Goal: Task Accomplishment & Management: Manage account settings

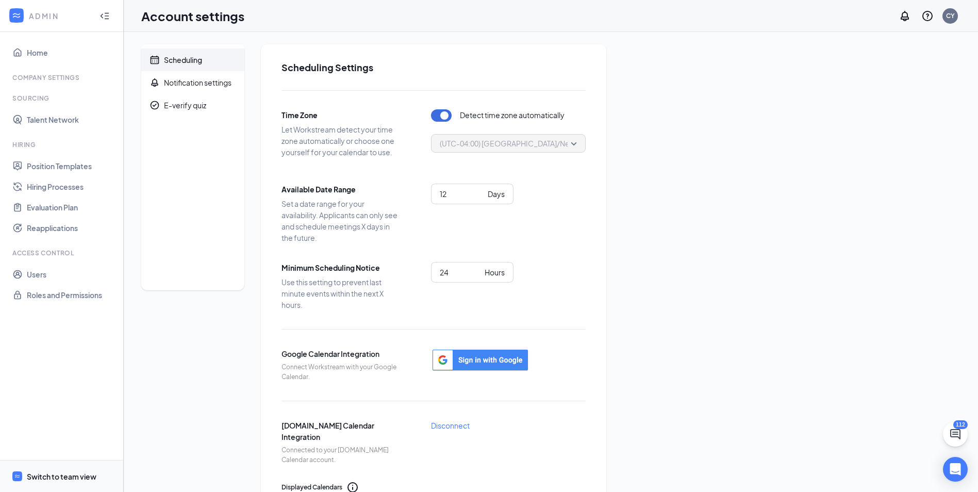
click at [56, 484] on span "Switch to team view" at bounding box center [71, 475] width 88 height 31
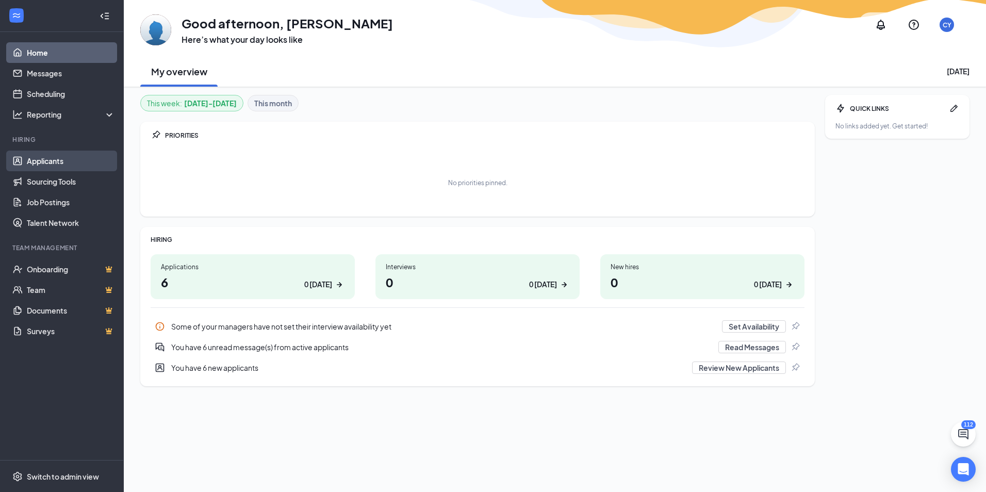
click at [31, 157] on link "Applicants" at bounding box center [71, 161] width 88 height 21
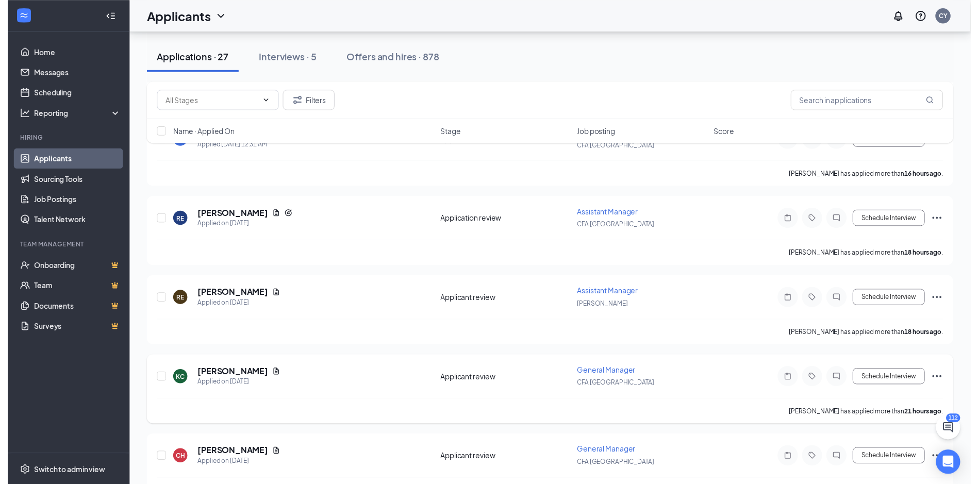
scroll to position [516, 0]
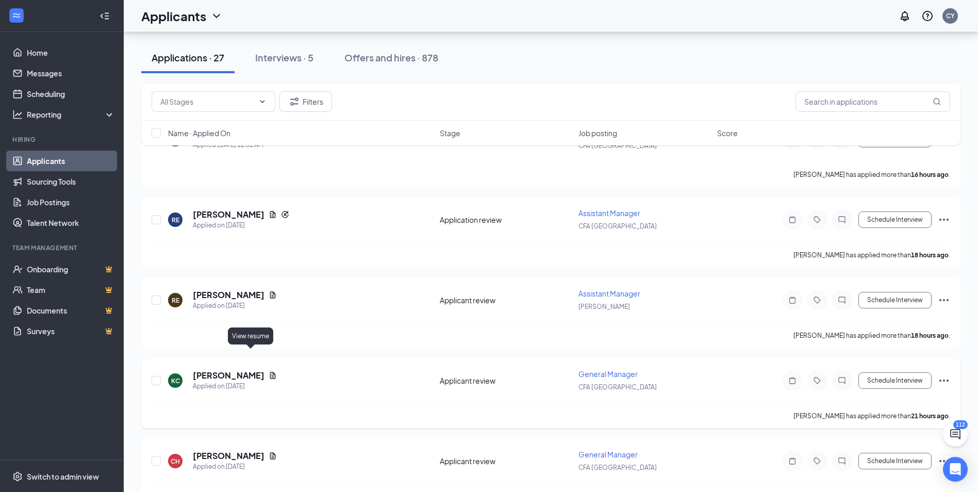
click at [270, 372] on icon "Document" at bounding box center [273, 375] width 6 height 7
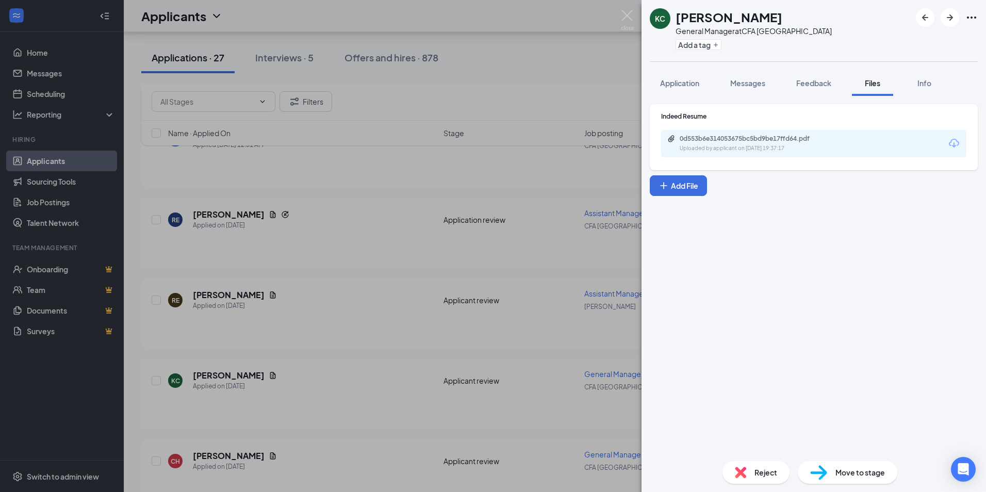
click at [821, 145] on div "Uploaded by applicant on [DATE] 19:37:17" at bounding box center [757, 148] width 155 height 8
drag, startPoint x: 571, startPoint y: 24, endPoint x: 553, endPoint y: 32, distance: 20.1
click at [571, 24] on div "[PERSON_NAME] [PERSON_NAME] General Manager at CFA [GEOGRAPHIC_DATA] Add a tag …" at bounding box center [493, 246] width 986 height 492
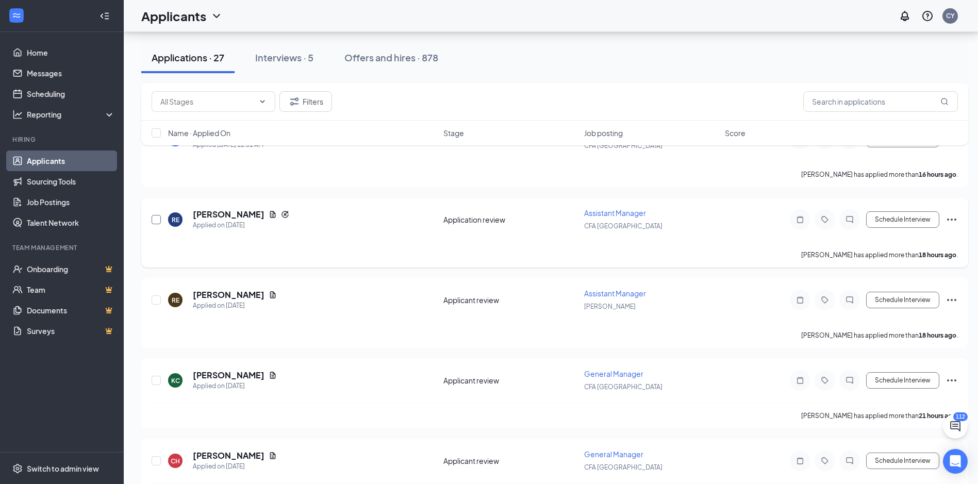
click at [158, 215] on input "checkbox" at bounding box center [156, 219] width 9 height 9
checkbox input "true"
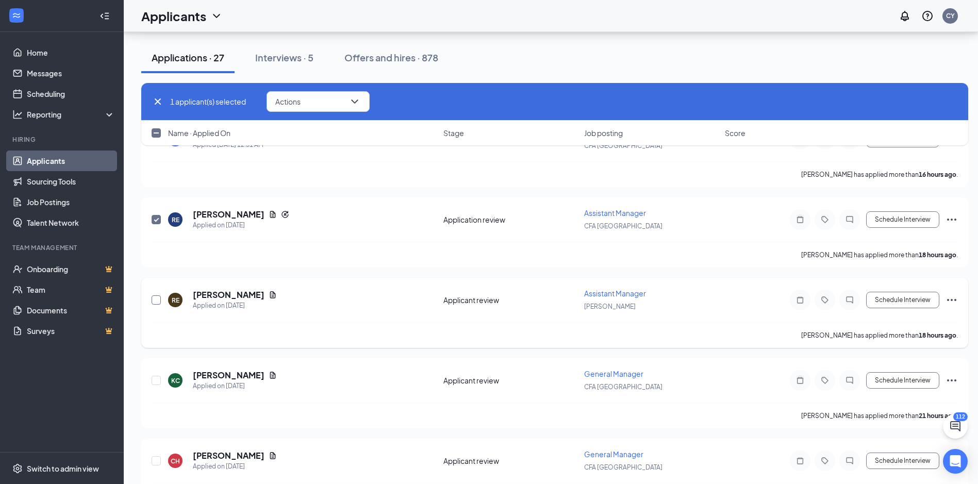
click at [156, 295] on input "checkbox" at bounding box center [156, 299] width 9 height 9
checkbox input "true"
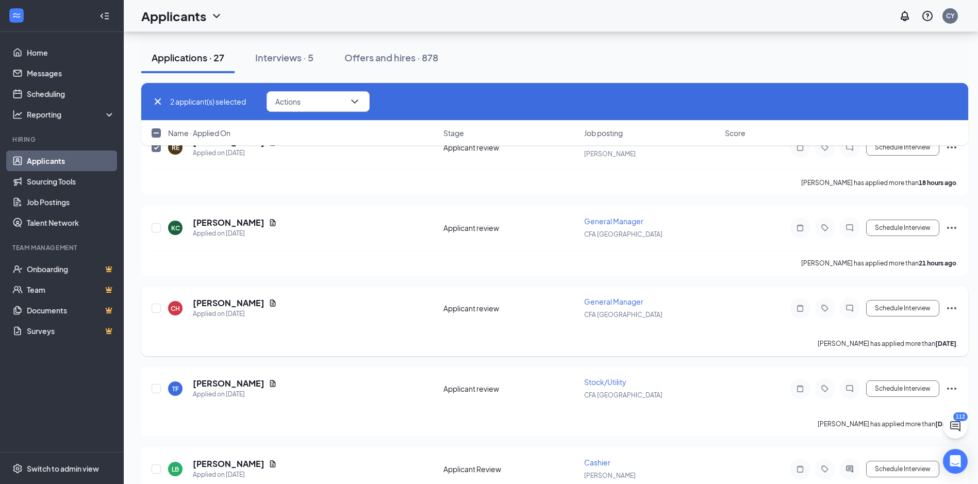
scroll to position [670, 0]
click at [161, 214] on div at bounding box center [157, 226] width 10 height 24
drag, startPoint x: 159, startPoint y: 285, endPoint x: 177, endPoint y: 244, distance: 45.0
click at [158, 302] on input "checkbox" at bounding box center [156, 306] width 9 height 9
checkbox input "true"
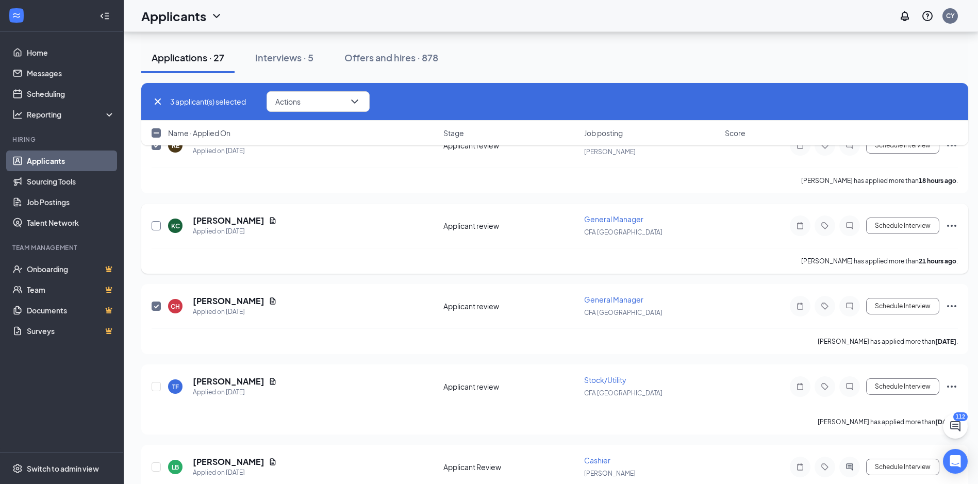
click at [155, 221] on input "checkbox" at bounding box center [156, 225] width 9 height 9
checkbox input "true"
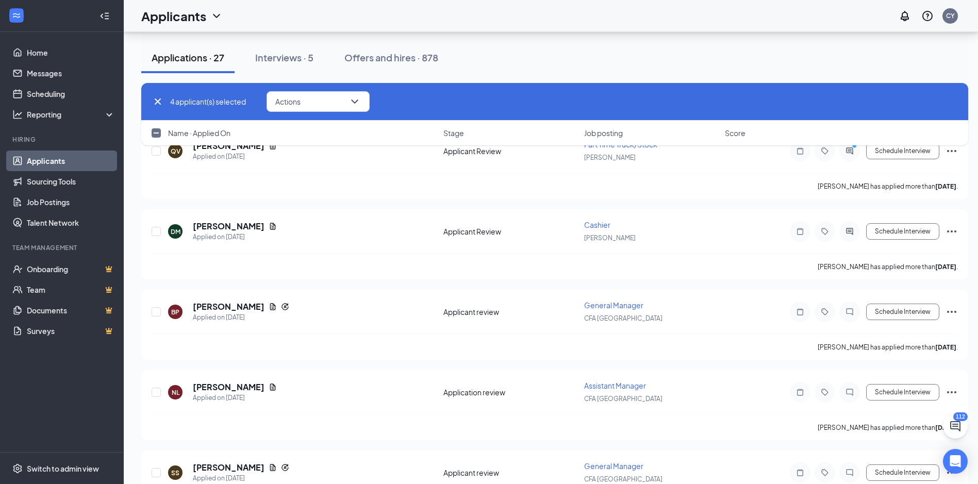
scroll to position [1495, 0]
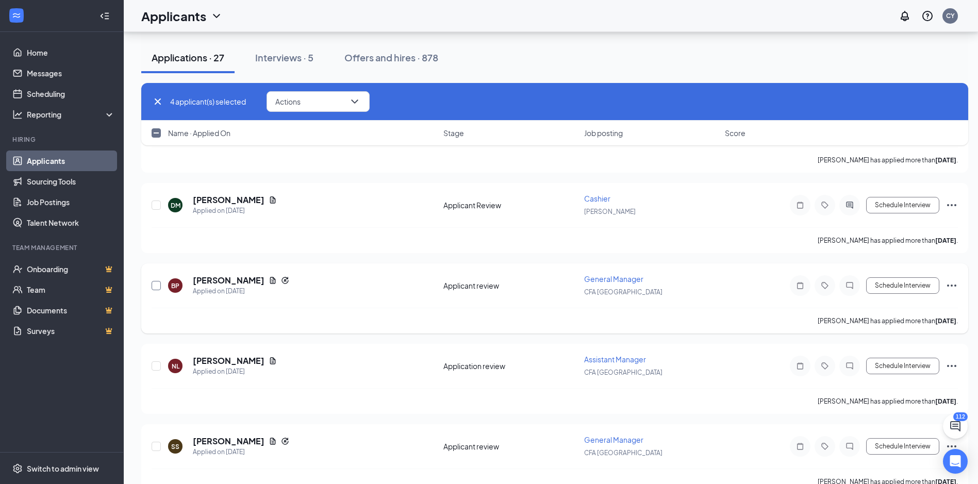
drag, startPoint x: 155, startPoint y: 265, endPoint x: 172, endPoint y: 274, distance: 19.6
click at [154, 281] on input "checkbox" at bounding box center [156, 285] width 9 height 9
checkbox input "true"
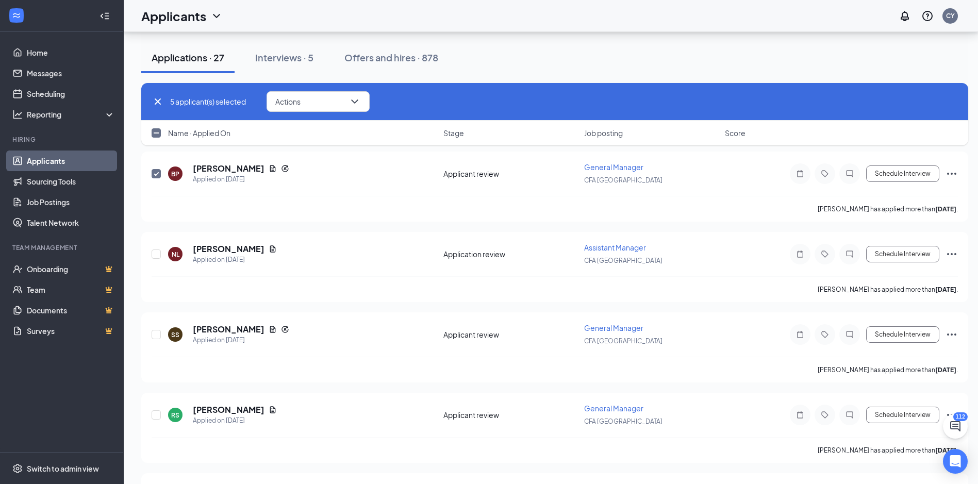
scroll to position [1650, 0]
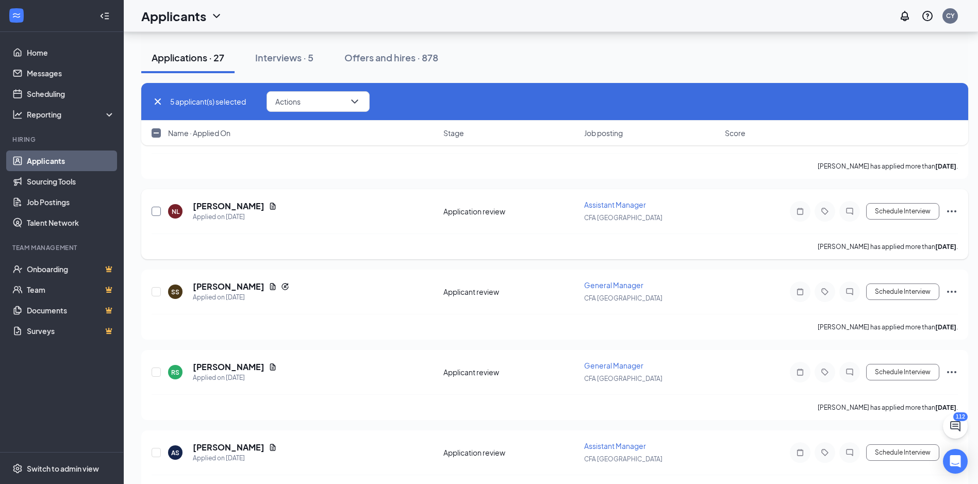
click at [156, 207] on input "checkbox" at bounding box center [156, 211] width 9 height 9
checkbox input "true"
click at [157, 287] on input "checkbox" at bounding box center [156, 291] width 9 height 9
click at [160, 287] on input "checkbox" at bounding box center [156, 291] width 9 height 9
checkbox input "false"
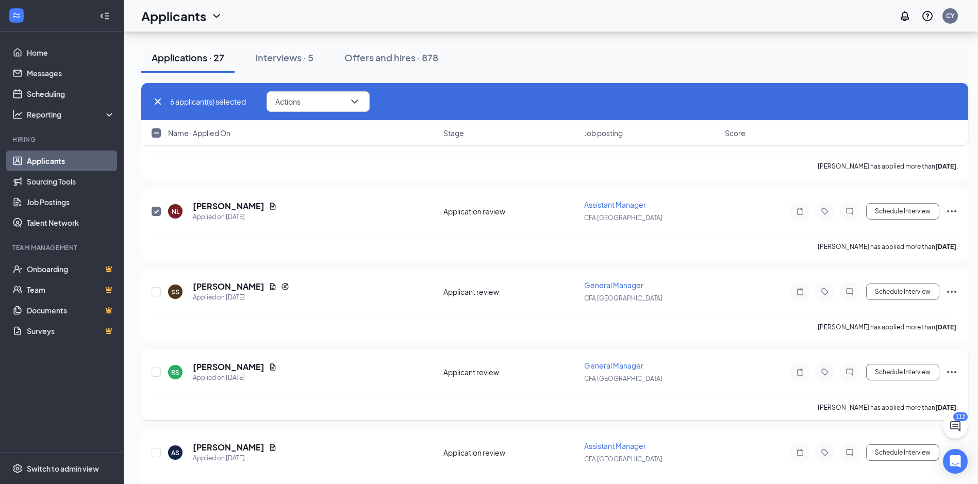
click at [161, 360] on div at bounding box center [157, 372] width 10 height 24
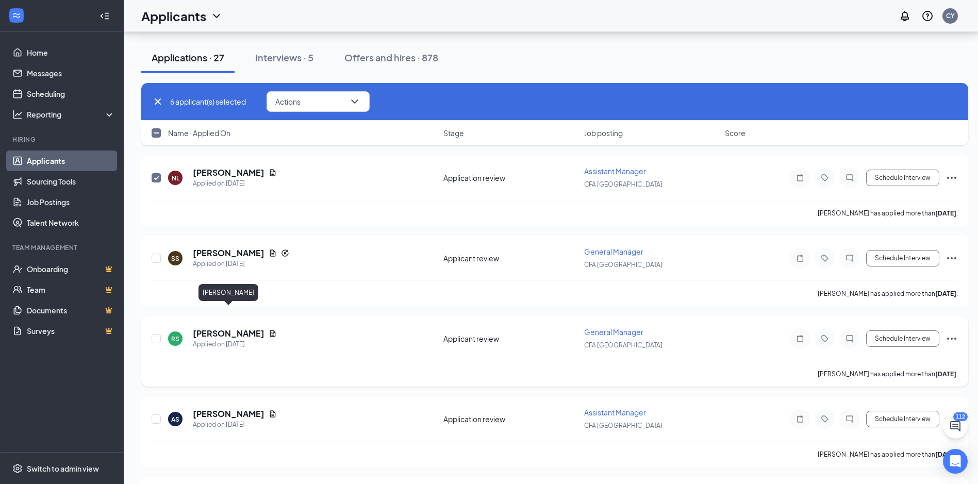
scroll to position [1701, 0]
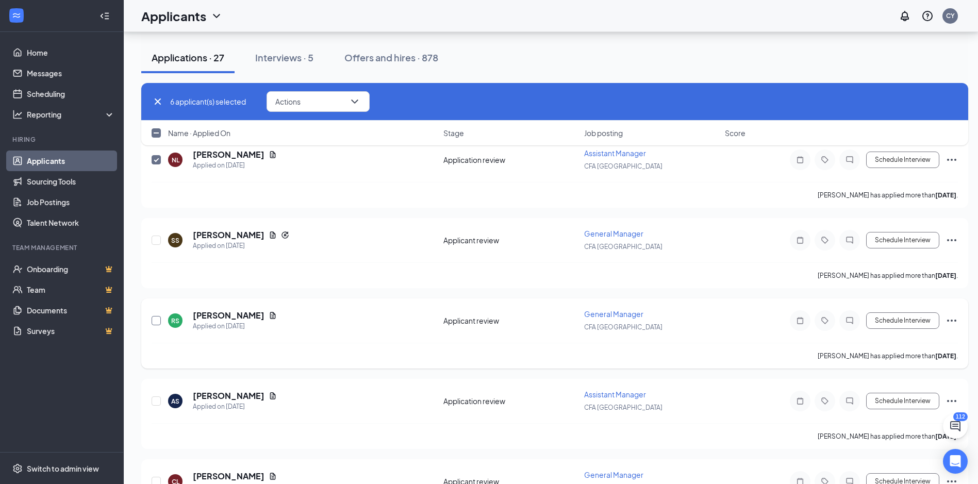
click at [156, 316] on input "checkbox" at bounding box center [156, 320] width 9 height 9
checkbox input "true"
click at [158, 396] on input "checkbox" at bounding box center [156, 400] width 9 height 9
checkbox input "true"
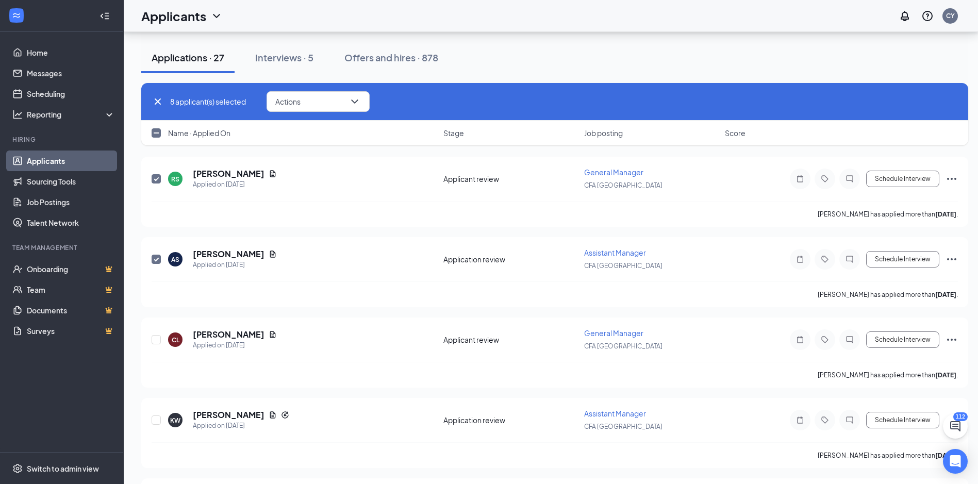
scroll to position [1856, 0]
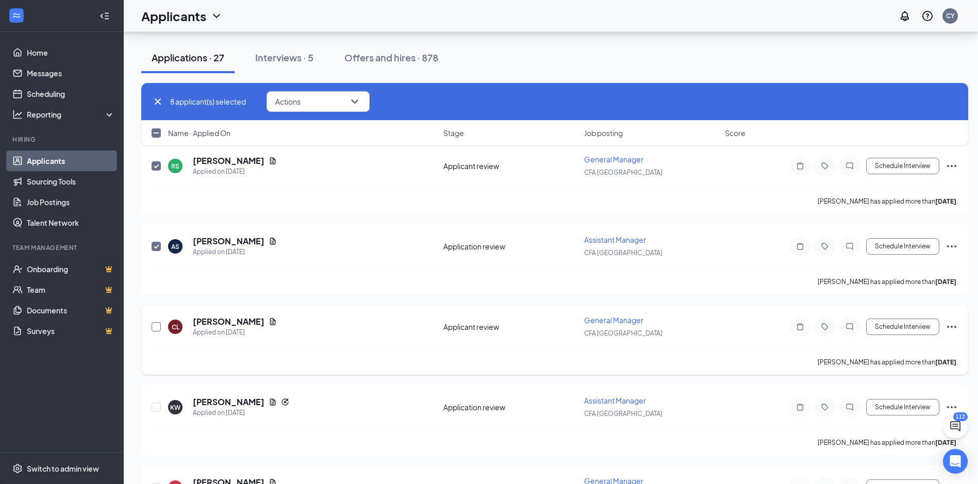
click at [159, 322] on input "checkbox" at bounding box center [156, 326] width 9 height 9
checkbox input "true"
drag, startPoint x: 154, startPoint y: 388, endPoint x: 149, endPoint y: 381, distance: 8.9
click at [153, 403] on input "checkbox" at bounding box center [156, 407] width 9 height 9
checkbox input "true"
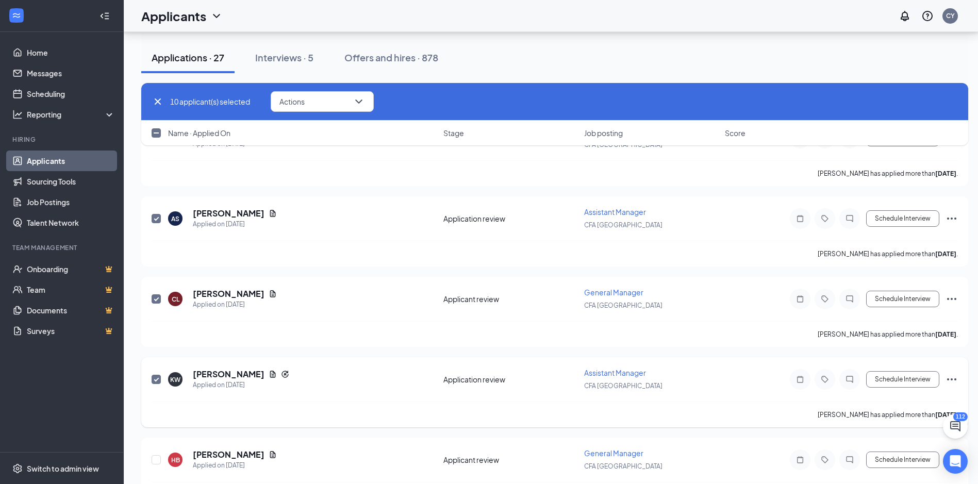
scroll to position [1899, 0]
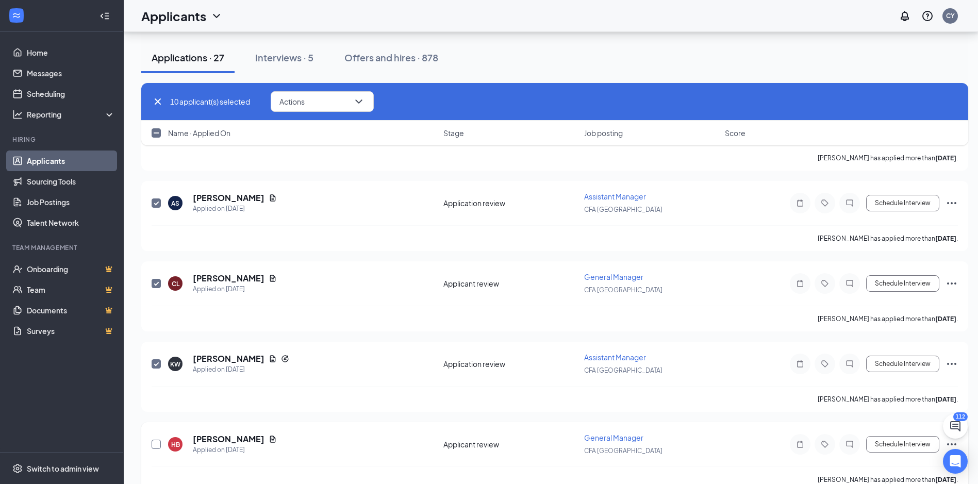
click at [153, 440] on input "checkbox" at bounding box center [156, 444] width 9 height 9
checkbox input "true"
click at [367, 106] on button "Actions" at bounding box center [322, 101] width 103 height 21
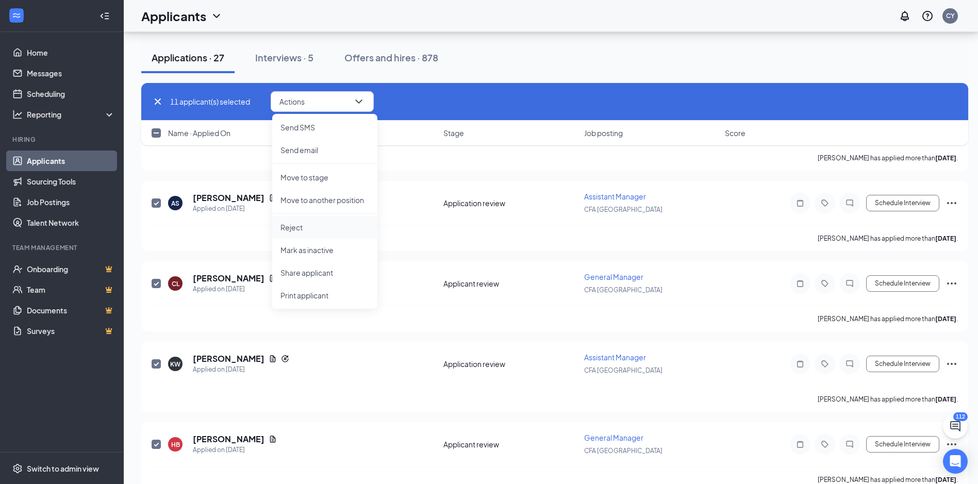
click at [301, 223] on p "Reject" at bounding box center [324, 227] width 89 height 10
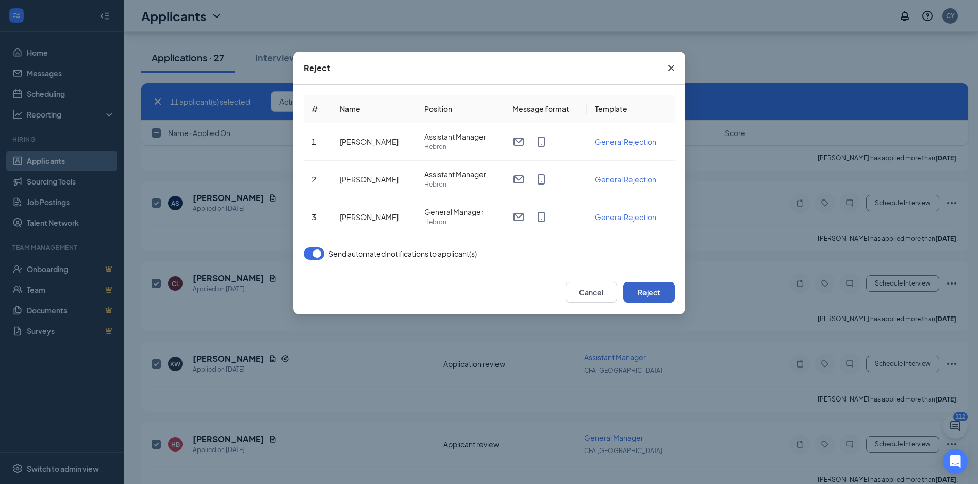
click at [639, 283] on button "Reject" at bounding box center [649, 292] width 52 height 21
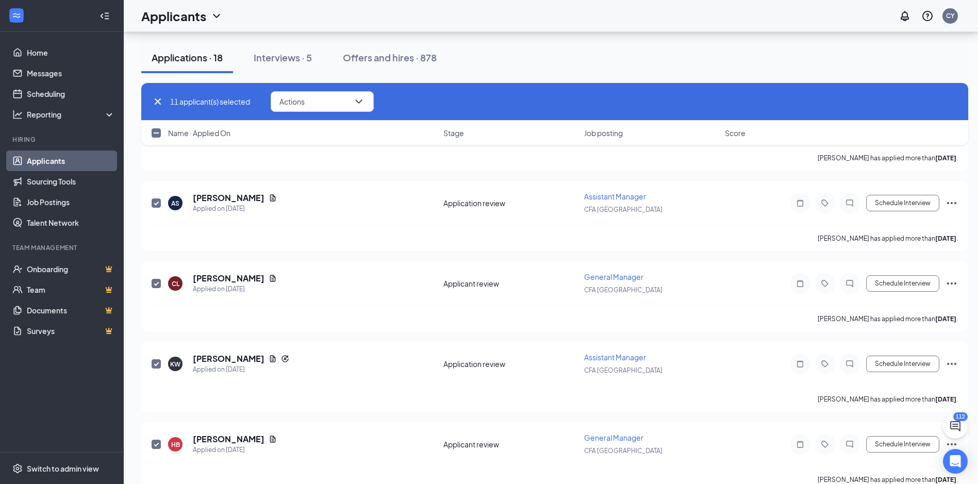
checkbox input "false"
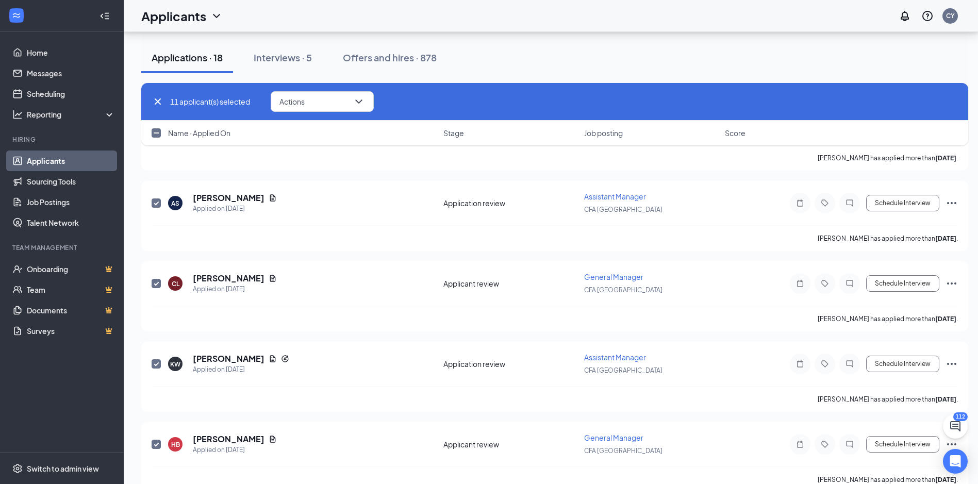
checkbox input "false"
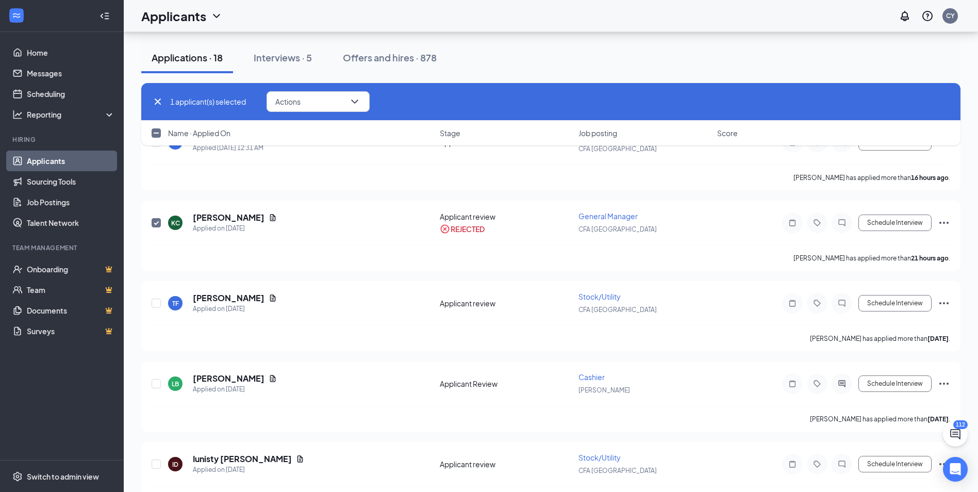
scroll to position [309, 0]
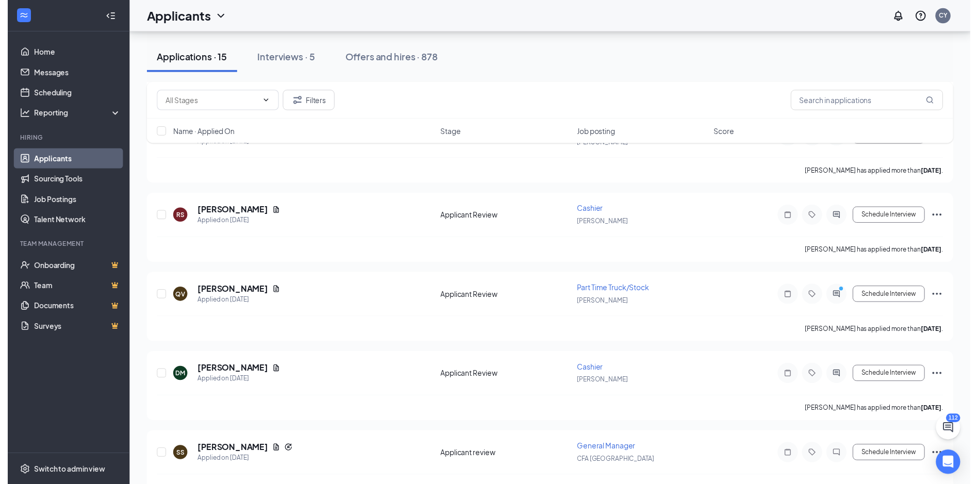
scroll to position [927, 0]
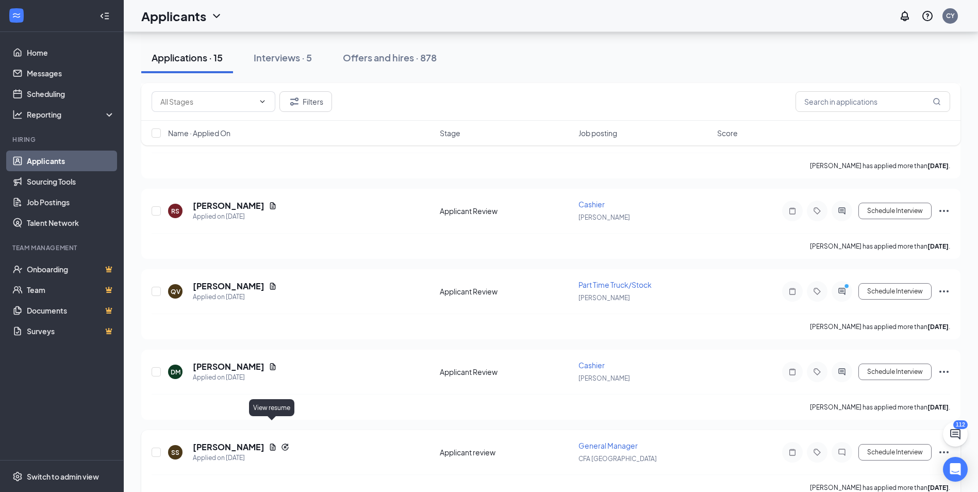
click at [271, 443] on icon "Document" at bounding box center [273, 447] width 8 height 8
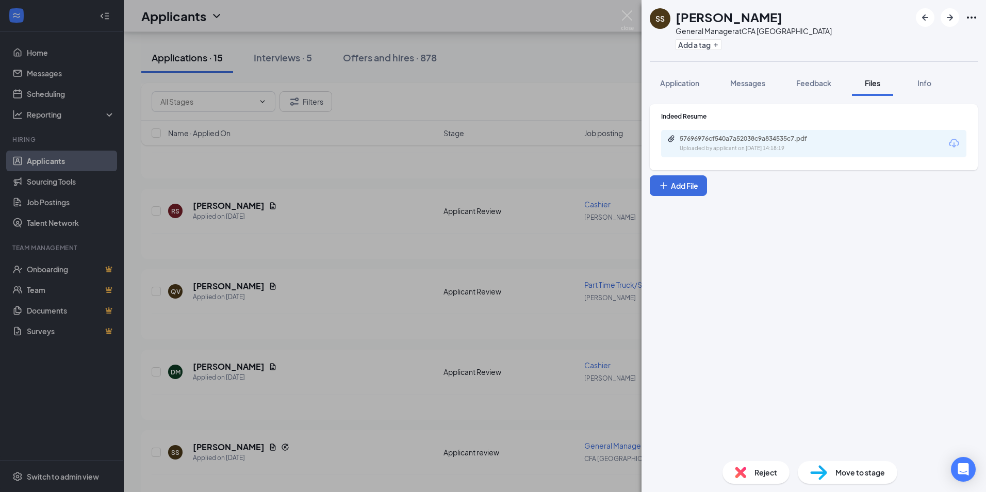
click at [619, 15] on div "SS [PERSON_NAME] General Manager at CFA [GEOGRAPHIC_DATA] Add a tag Application…" at bounding box center [493, 246] width 986 height 492
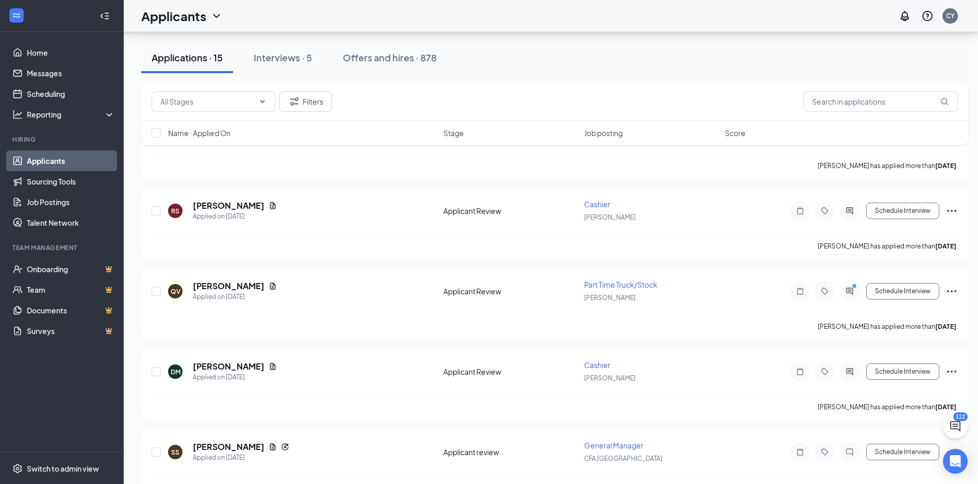
click at [622, 16] on div "Applicants CY" at bounding box center [551, 16] width 854 height 32
